Goal: Information Seeking & Learning: Check status

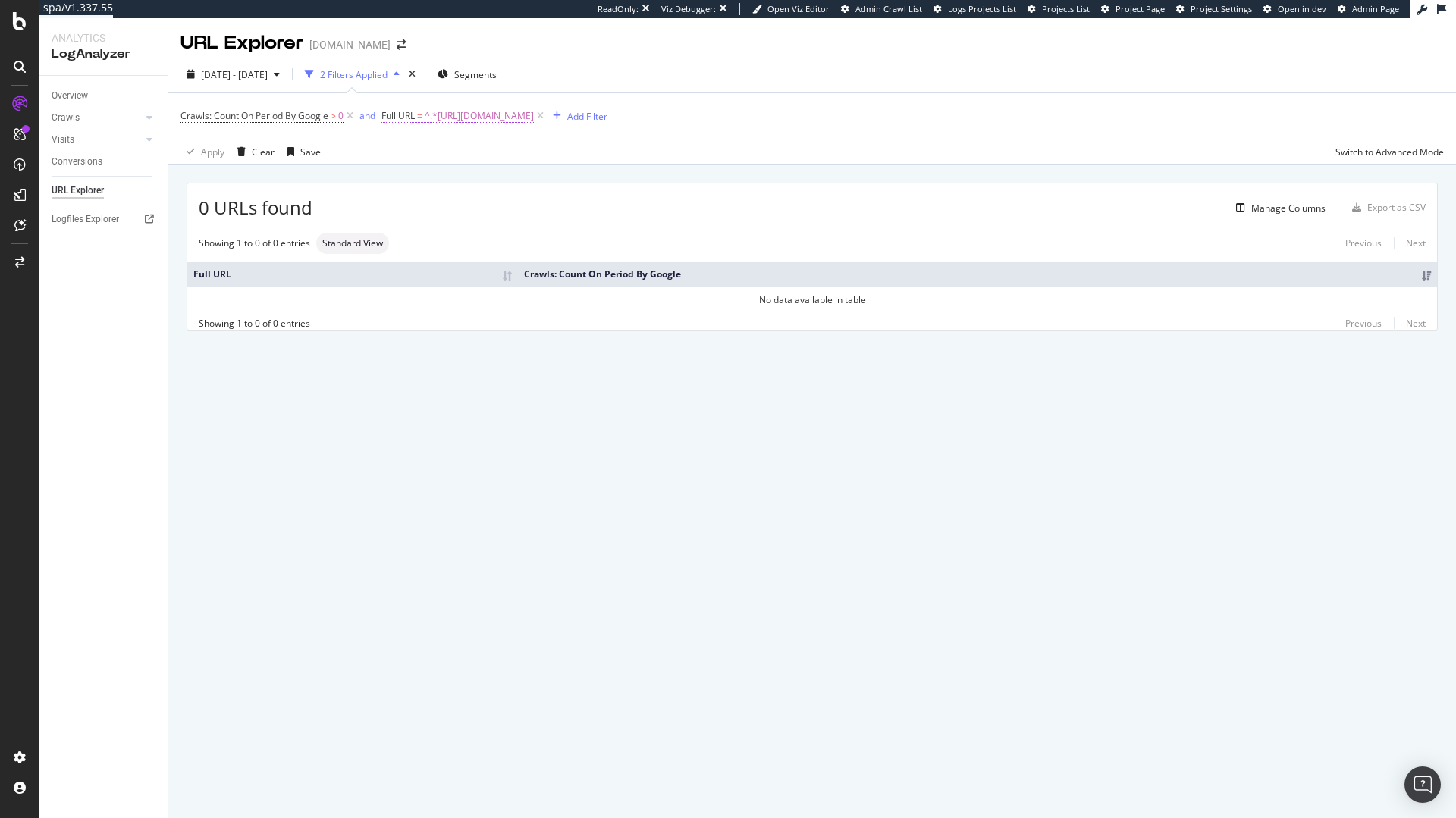
click at [534, 116] on span "^.*[URL][DOMAIN_NAME]" at bounding box center [479, 115] width 110 height 21
click at [854, 180] on div "0 URLs found Manage Columns Export as CSV Showing 1 to 0 of 0 entries Standard …" at bounding box center [812, 274] width 1287 height 219
